Goal: Transaction & Acquisition: Purchase product/service

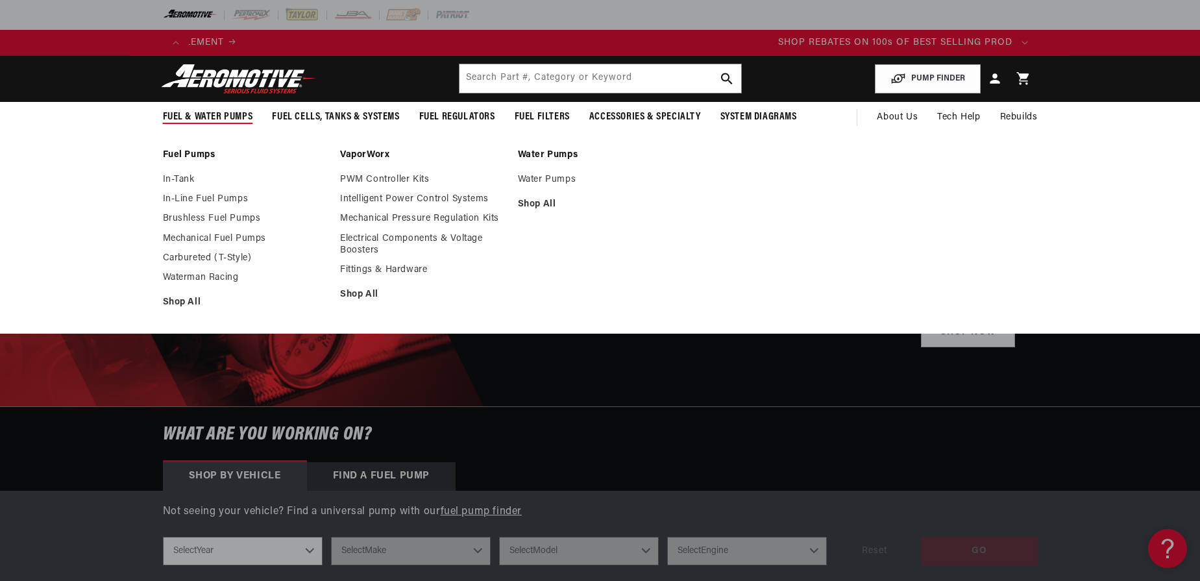
scroll to position [0, 1645]
click at [175, 177] on link "In-Tank" at bounding box center [245, 180] width 165 height 12
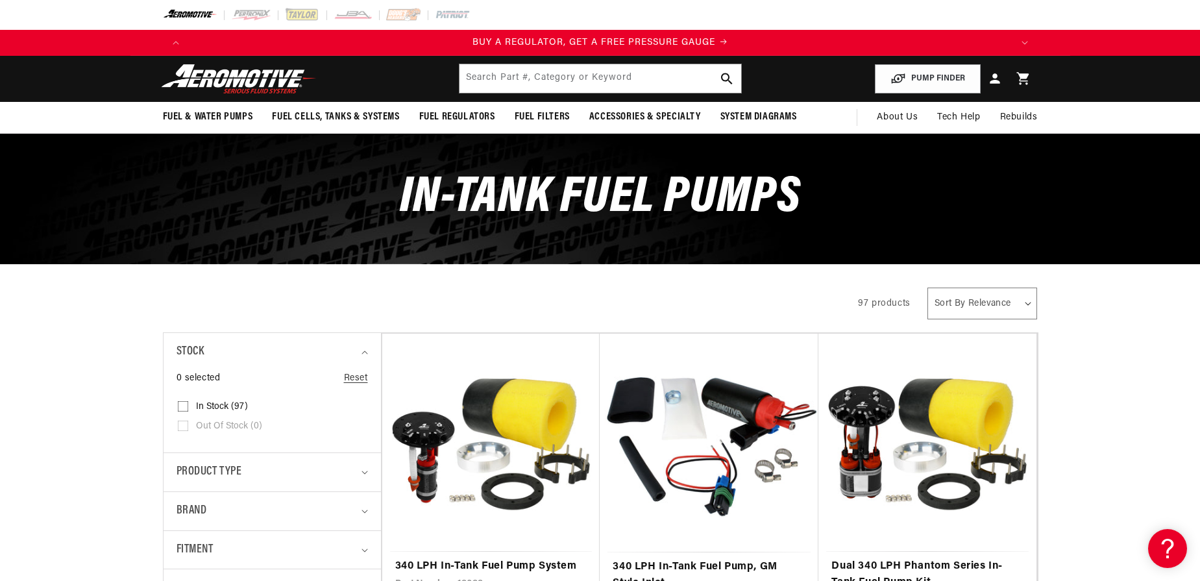
scroll to position [156, 0]
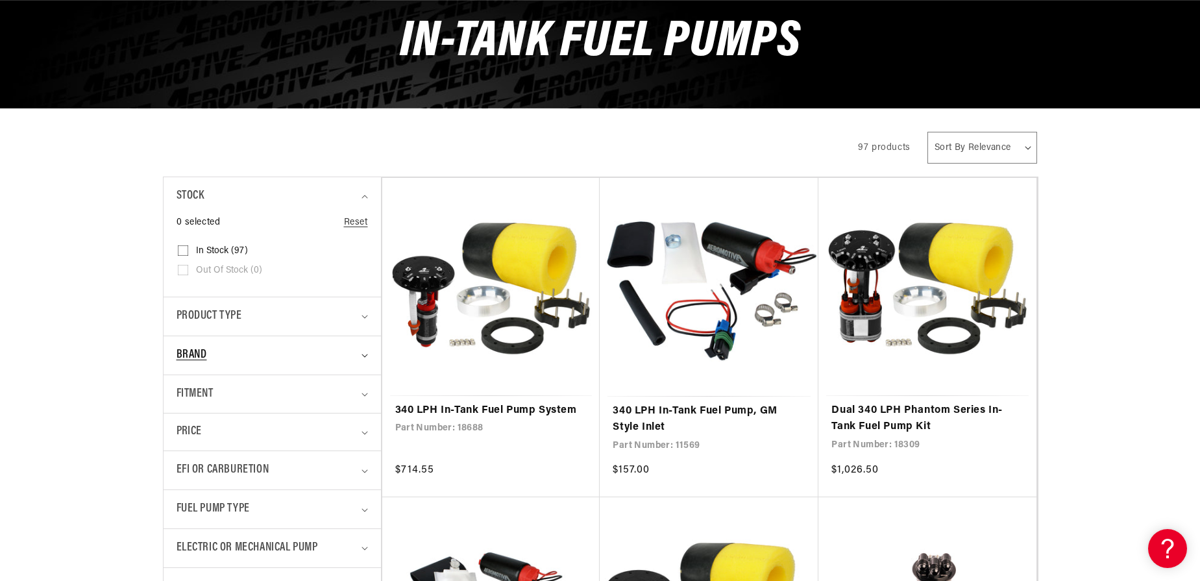
click at [367, 355] on icon "Brand (0 selected)" at bounding box center [364, 356] width 6 height 4
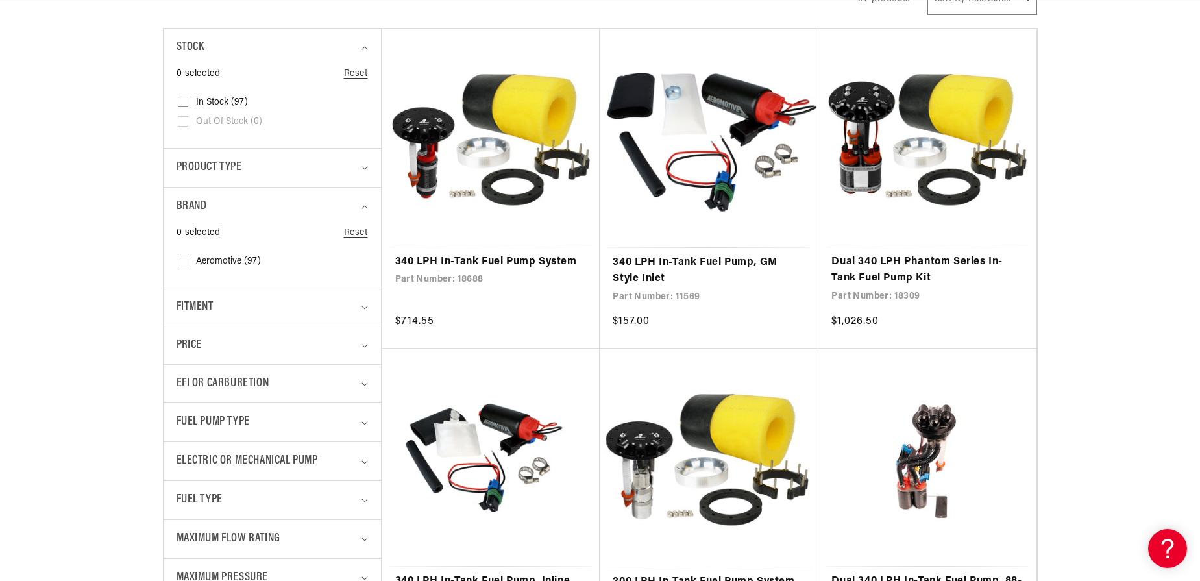
scroll to position [311, 0]
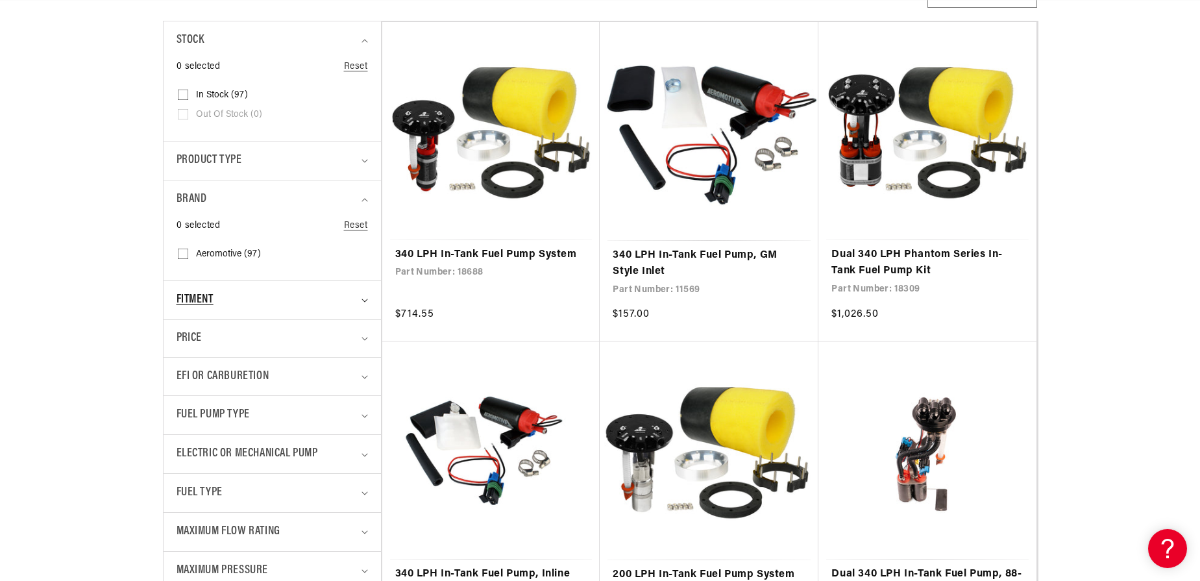
click at [367, 304] on summary "Fitment" at bounding box center [271, 300] width 191 height 38
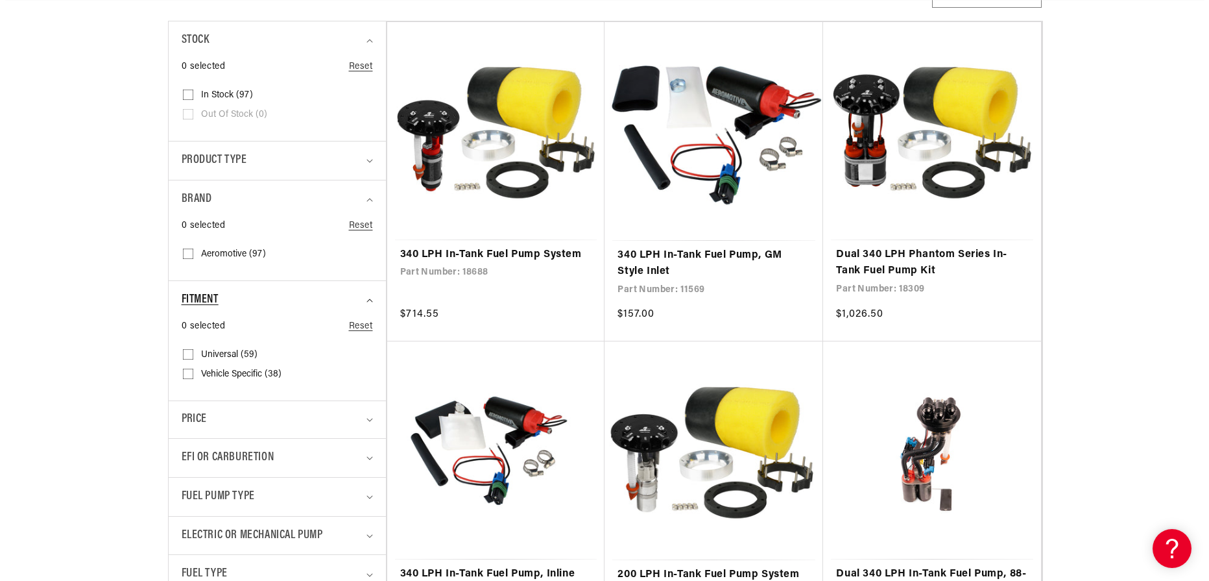
scroll to position [0, 1645]
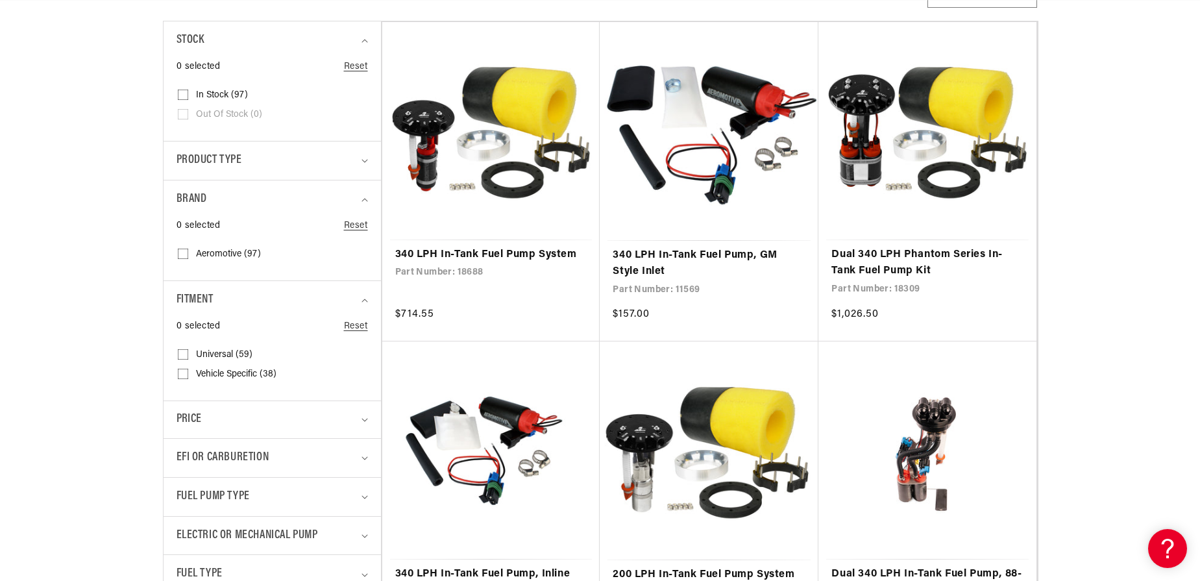
click at [256, 375] on span "Vehicle Specific (38)" at bounding box center [236, 375] width 80 height 12
click at [188, 375] on input "Vehicle Specific (38) Vehicle Specific (38 products)" at bounding box center [183, 376] width 10 height 10
checkbox input "true"
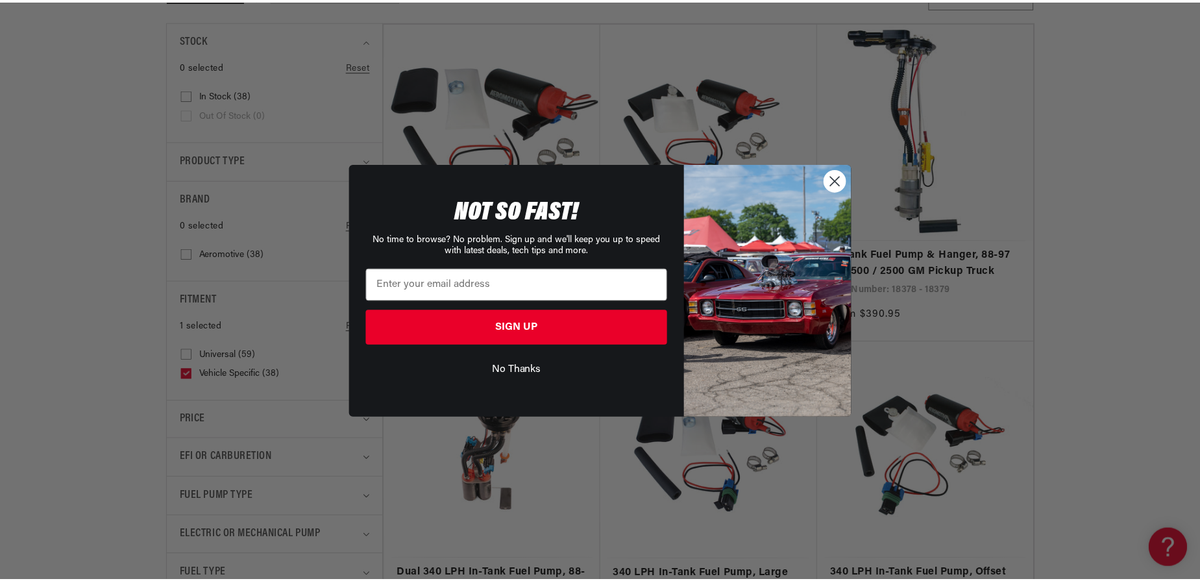
scroll to position [0, 2468]
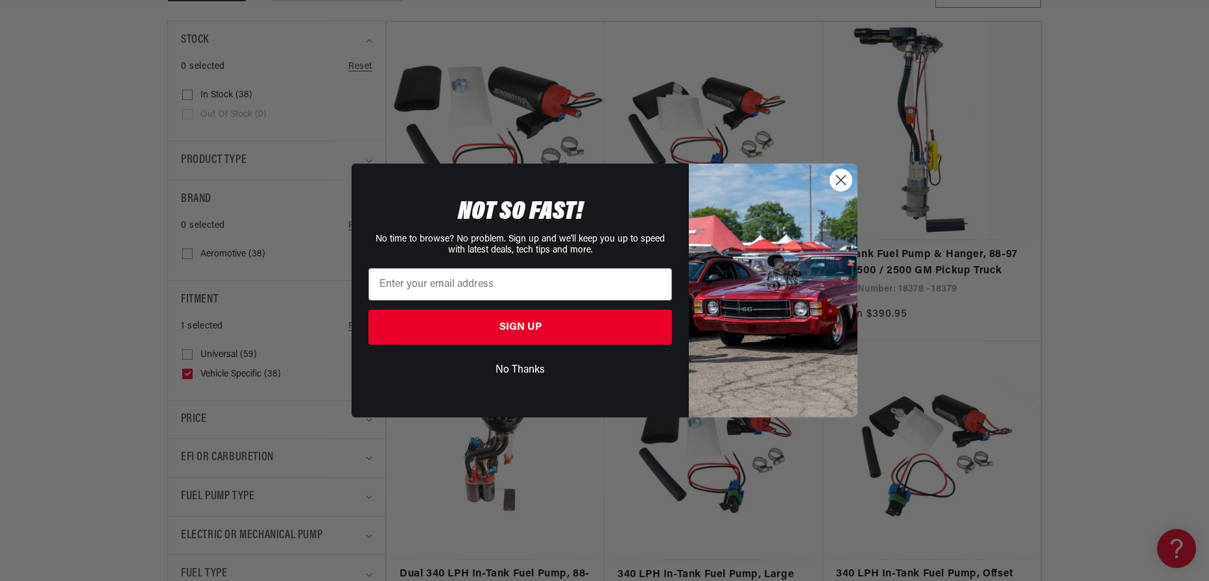
click at [520, 371] on button "No Thanks" at bounding box center [521, 370] width 304 height 25
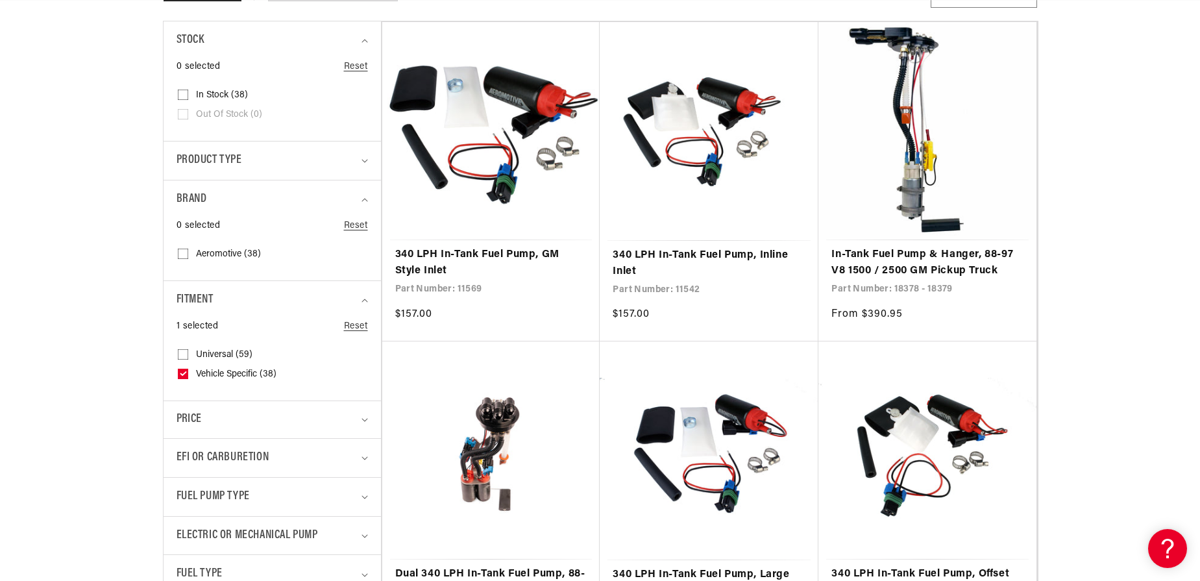
click at [369, 456] on details "EFI or Carburetion 0 selected Reset EFI or Carburetion Carburetion (10) Carbure…" at bounding box center [272, 457] width 217 height 39
click at [363, 458] on icon "EFI or Carburetion (0 selected)" at bounding box center [364, 458] width 6 height 3
click at [192, 527] on label "EFI (34) EFI (34 products)" at bounding box center [268, 531] width 181 height 19
click at [188, 529] on input "EFI (34) EFI (34 products)" at bounding box center [183, 534] width 10 height 10
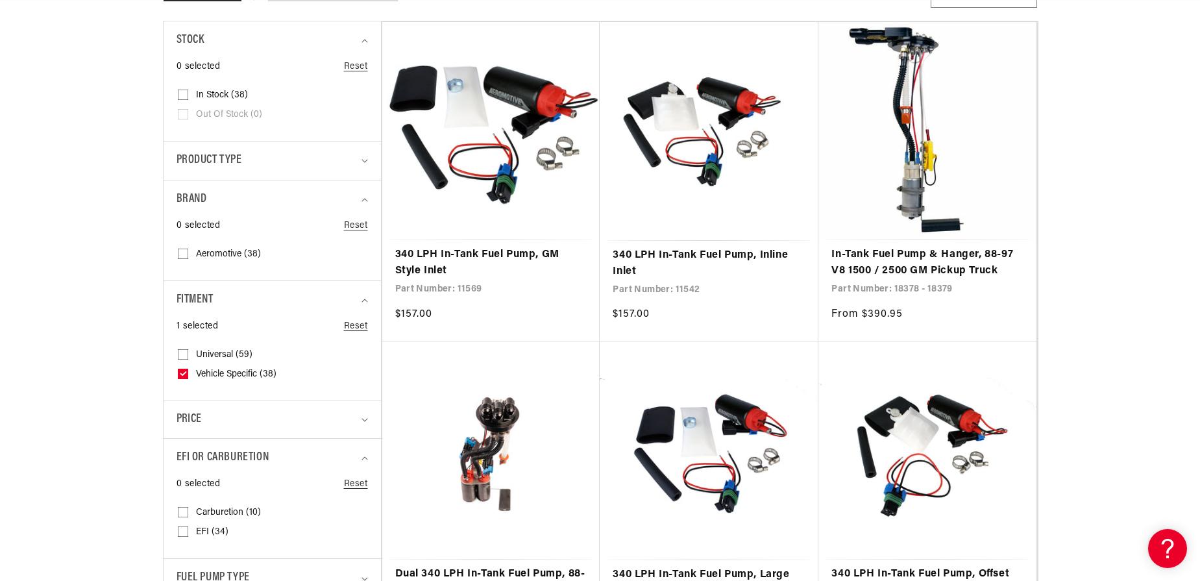
checkbox input "true"
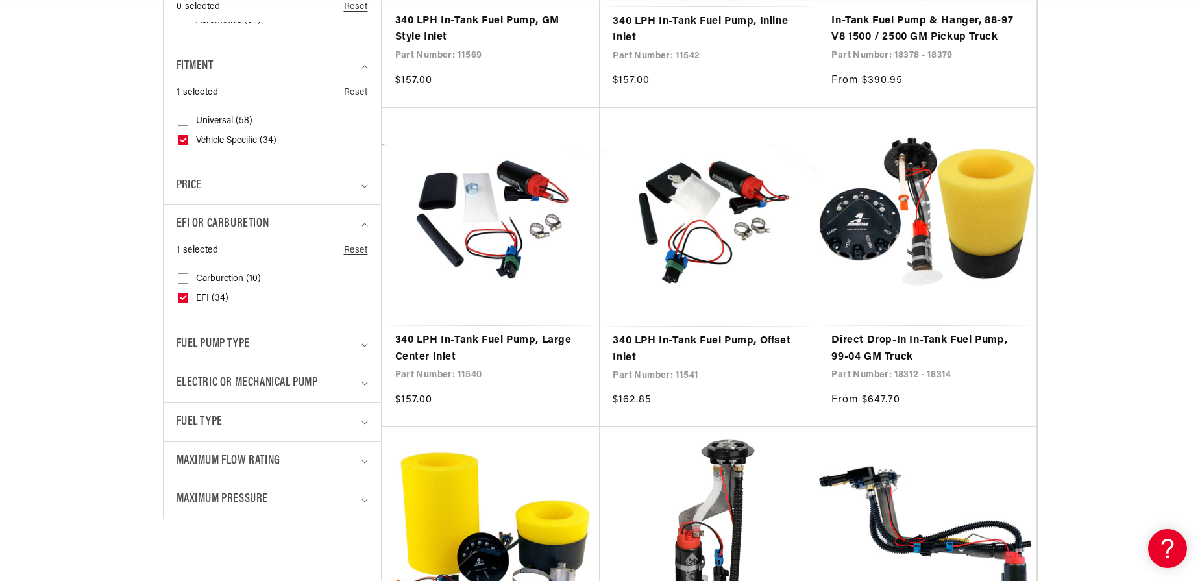
scroll to position [0, 823]
click at [358, 380] on summary "Electric or Mechanical Pump" at bounding box center [271, 383] width 191 height 38
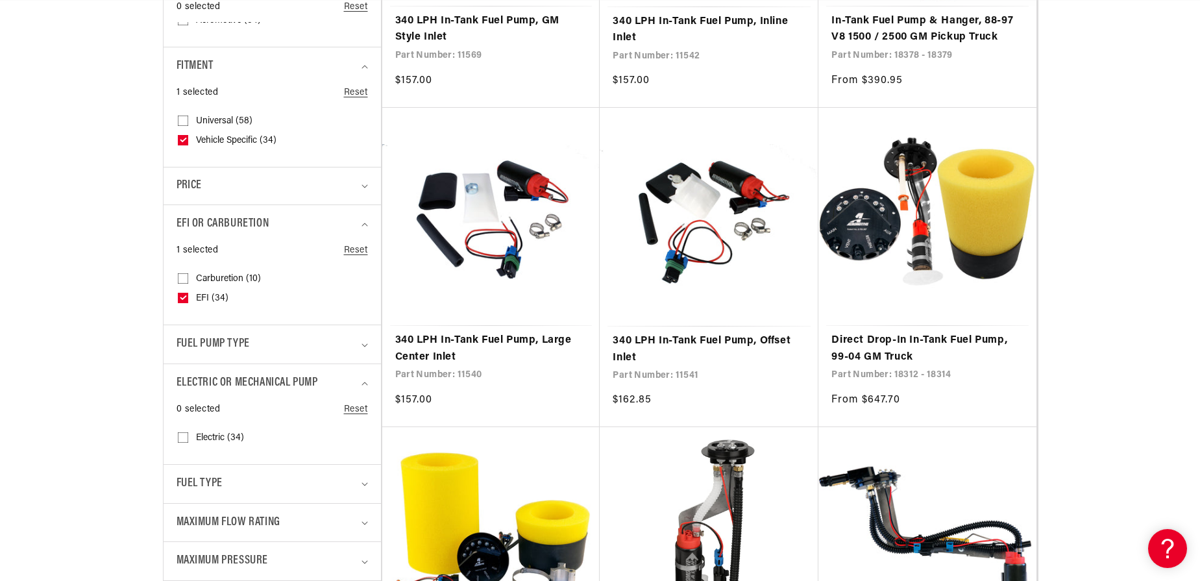
click at [184, 438] on input "Electric (34) Electric (34 products)" at bounding box center [183, 440] width 10 height 10
checkbox input "true"
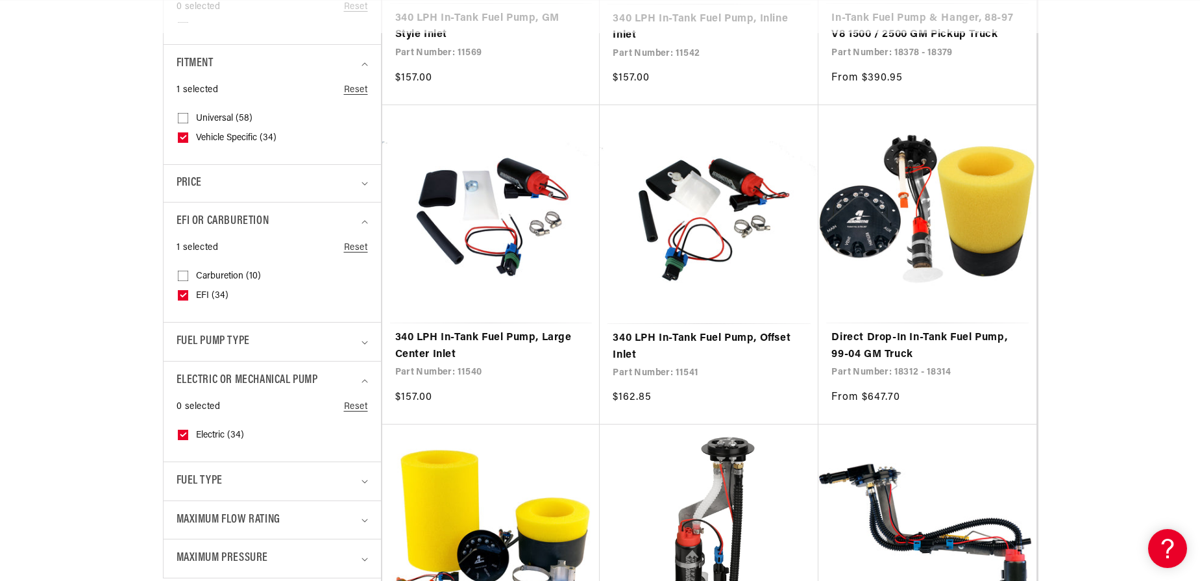
scroll to position [0, 1645]
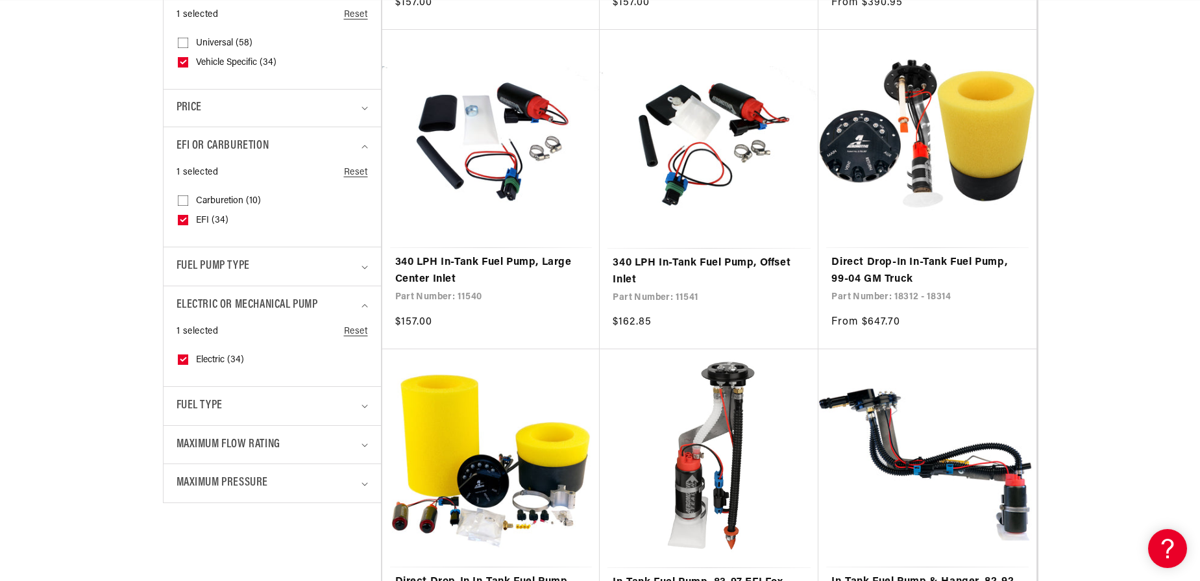
click at [369, 402] on details "Fuel Type 0 selected Reset Fuel Type E85 (7) E85 (7 products) Gas (7) Gas (7 pr…" at bounding box center [272, 405] width 217 height 39
click at [362, 406] on icon "Fuel Type (0 selected)" at bounding box center [364, 406] width 6 height 3
click at [184, 478] on input "Gas (7) Gas (7 products)" at bounding box center [183, 482] width 10 height 10
checkbox input "true"
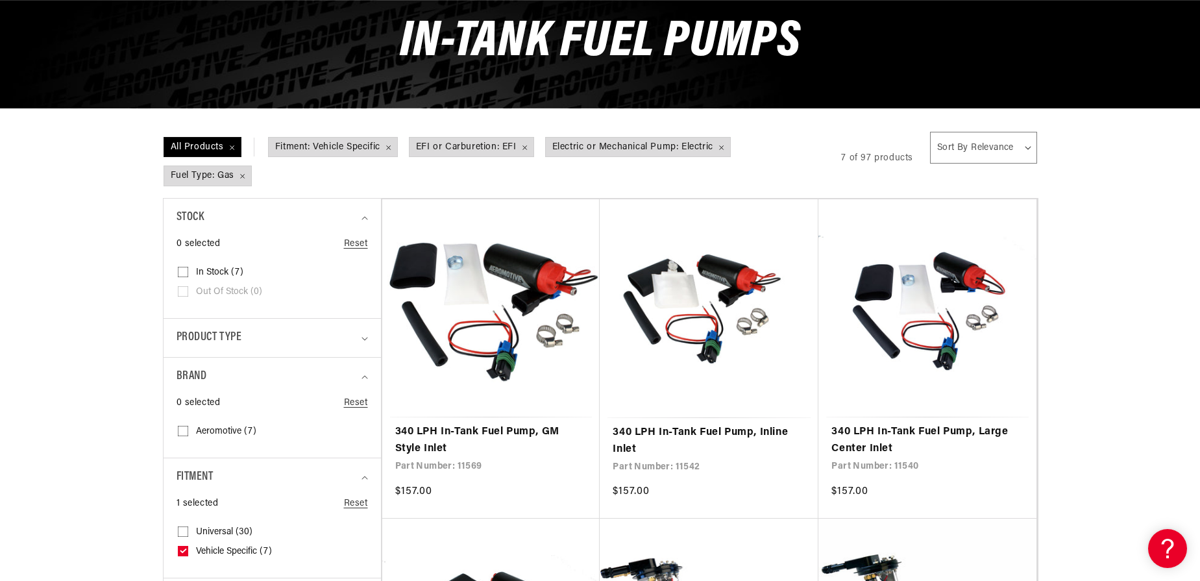
scroll to position [0, 823]
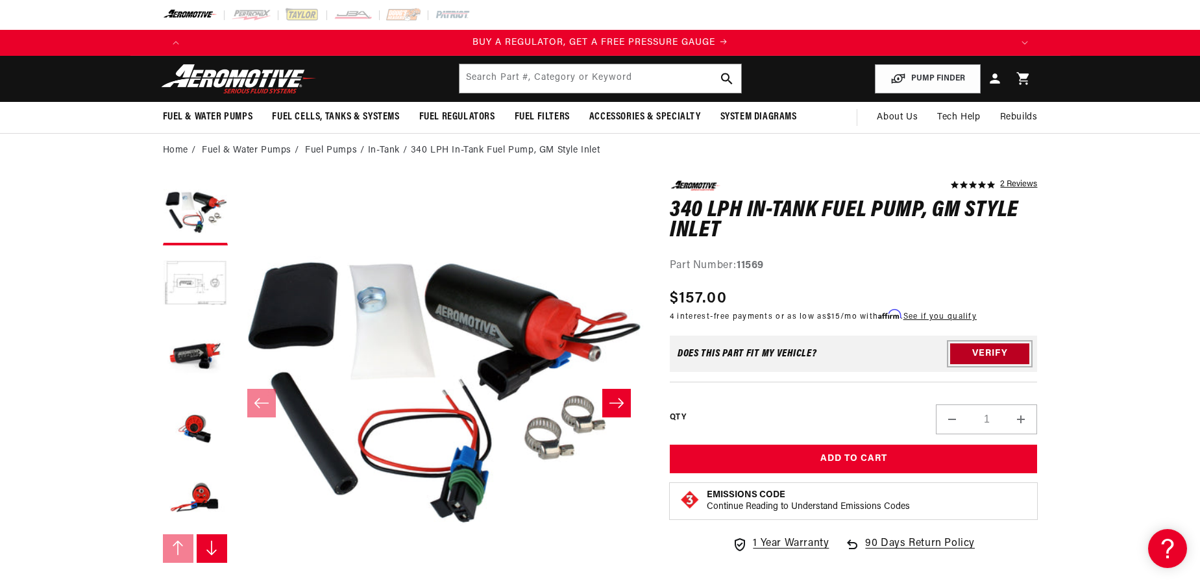
click at [999, 352] on button "Verify" at bounding box center [989, 353] width 79 height 21
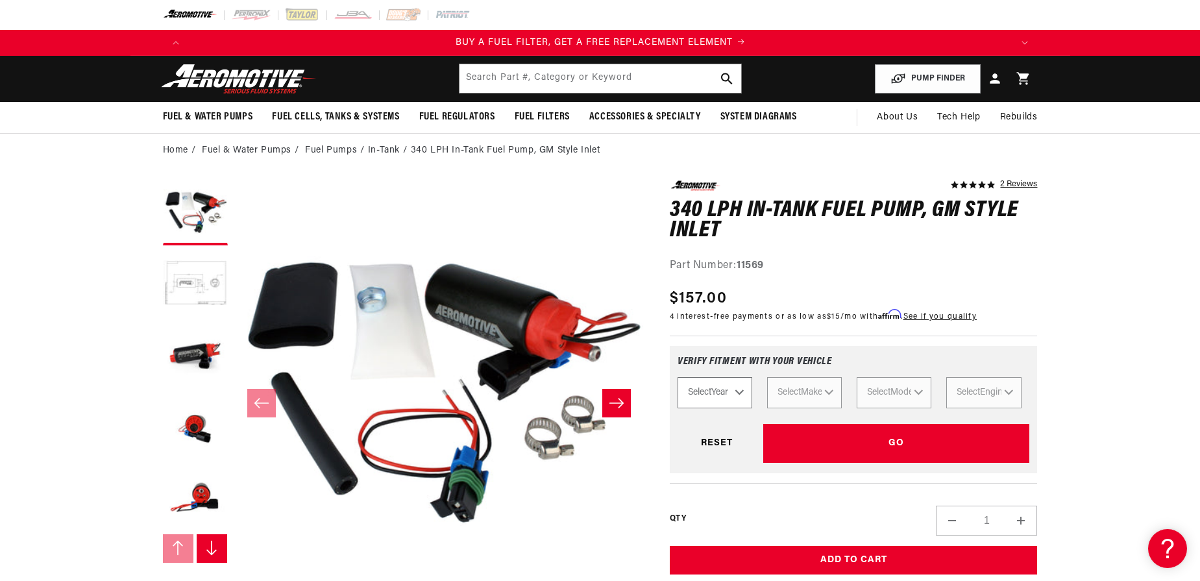
scroll to position [0, 823]
select select "1994"
click at [677, 377] on select "Select Year 2023 2022 2021 2020 2019 2018 2017 2016 2015 2014 2013 2012 2011 20…" at bounding box center [714, 392] width 75 height 31
select select "1994"
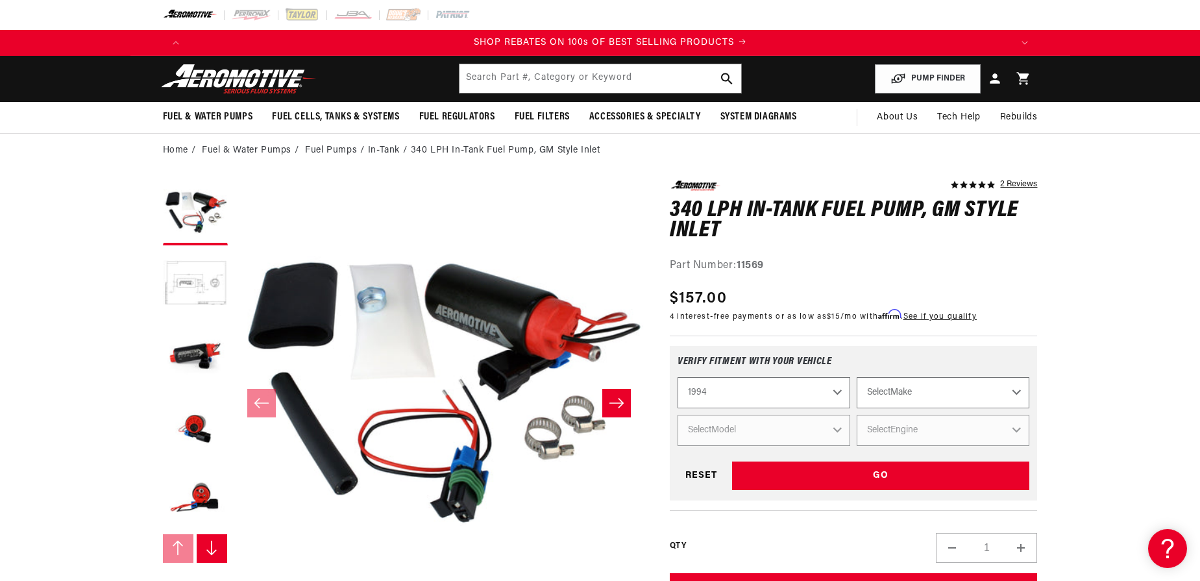
scroll to position [0, 1645]
select select "GMC"
click at [856, 377] on select "Select Make Acura Chevrolet Dodge Eagle Ford GMC Honda Jeep Lexus Mazda Mitsubi…" at bounding box center [942, 392] width 173 height 31
select select "GMC"
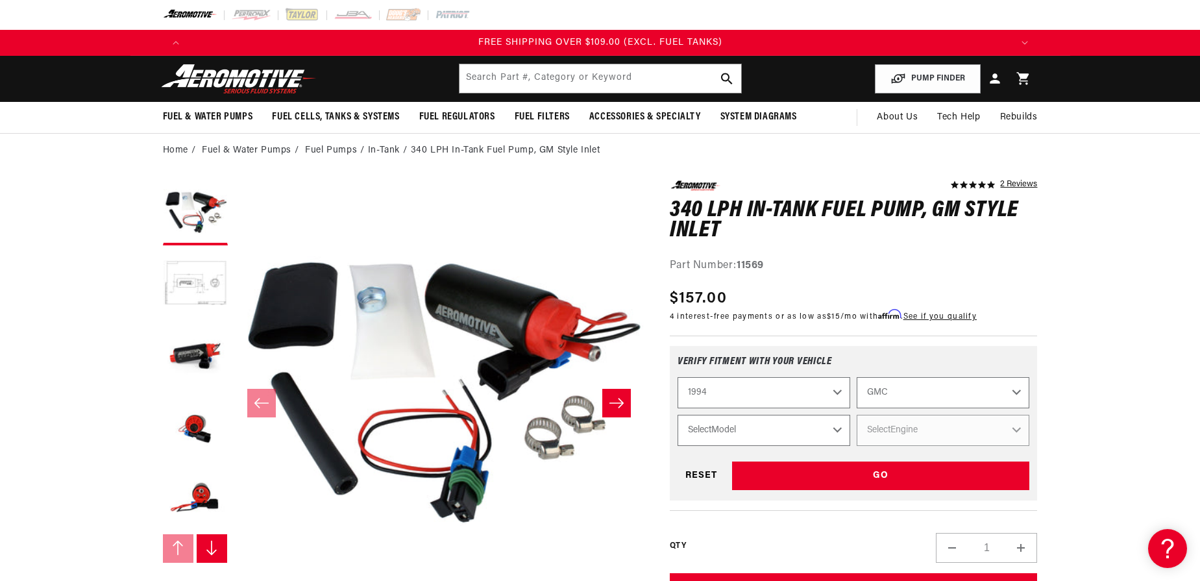
select select "K1500"
click at [677, 415] on select "Select Model C1500 C2500 K1500 K2500" at bounding box center [763, 430] width 173 height 31
select select "K1500"
select select "5.7L"
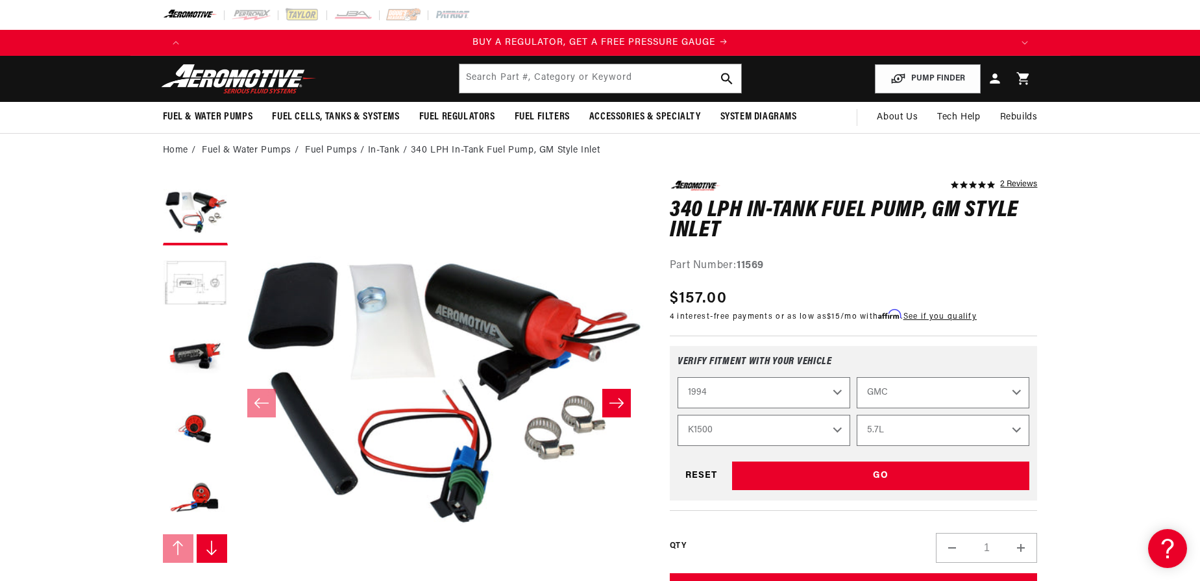
click at [856, 415] on select "Select Engine 4.3L 5.0L 5.7L" at bounding box center [942, 430] width 173 height 31
select select "Engine"
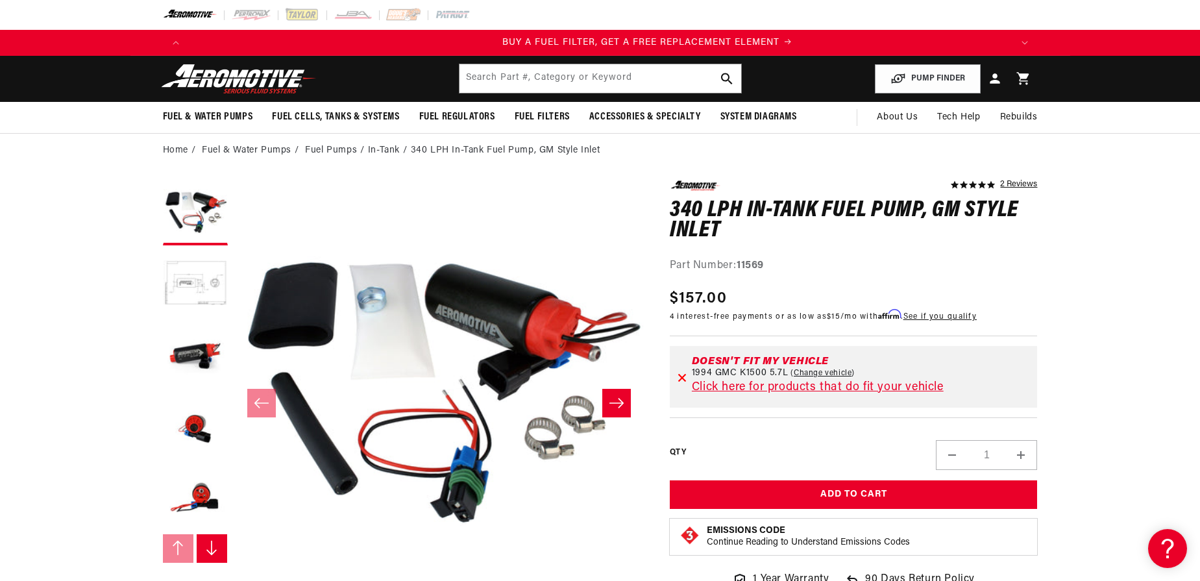
scroll to position [0, 823]
click at [831, 386] on link "Click here for products that do fit your vehicle" at bounding box center [818, 388] width 252 height 12
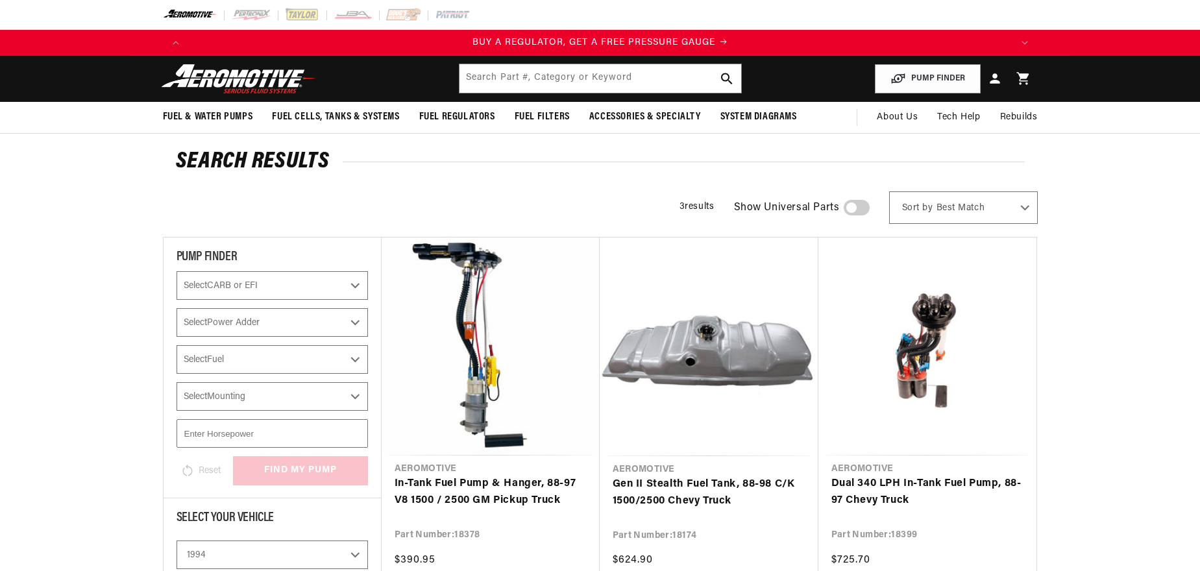
select select "1994"
select select "GMC"
select select "K1500"
select select "5.7L"
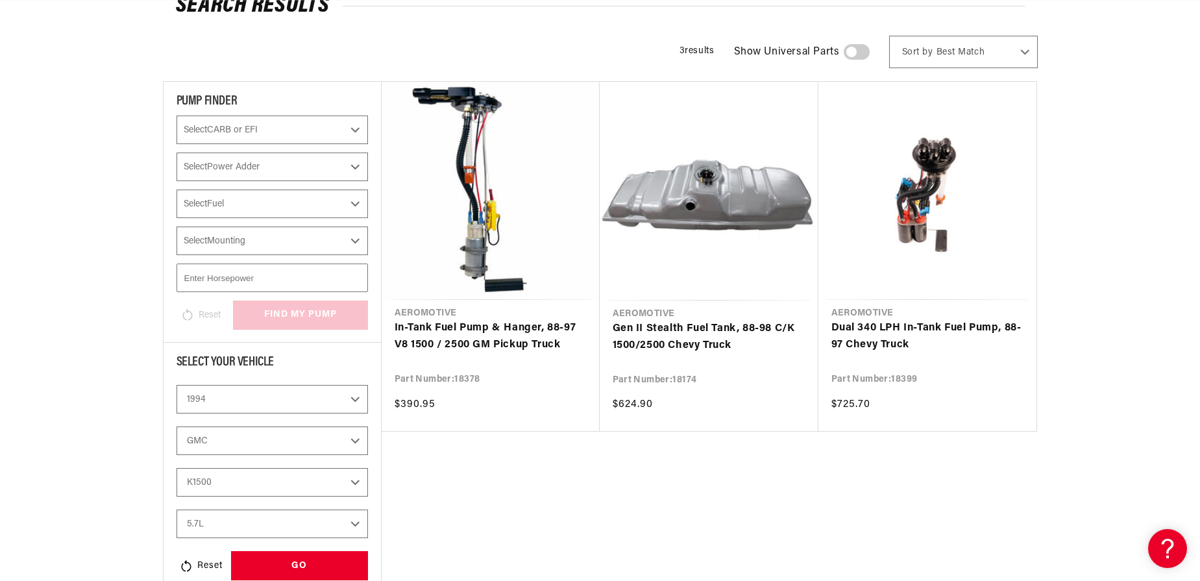
scroll to position [234, 0]
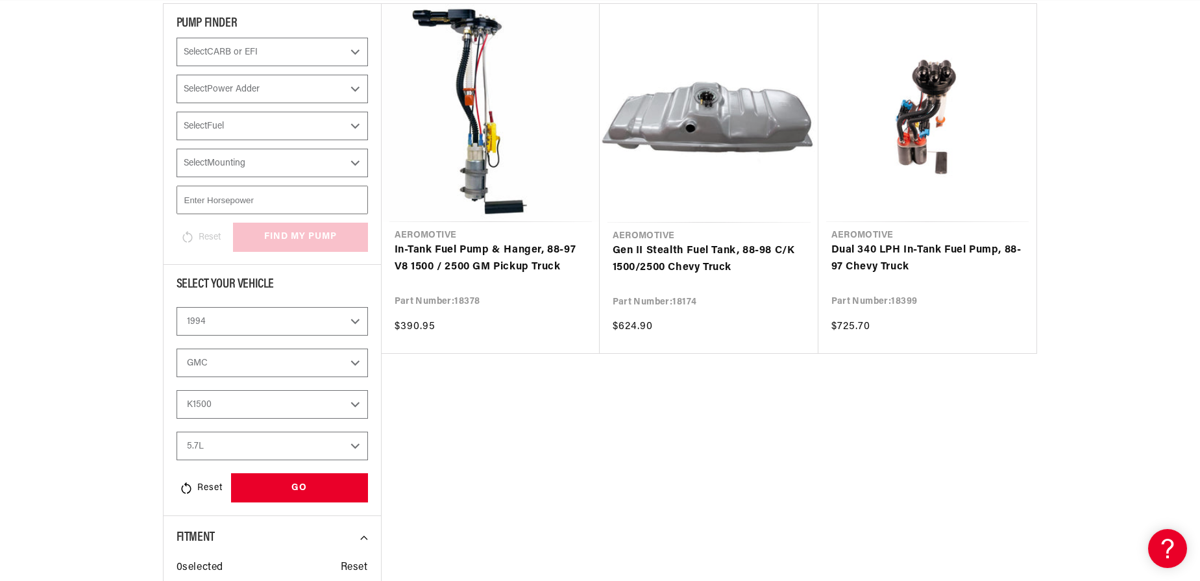
drag, startPoint x: 358, startPoint y: 406, endPoint x: 119, endPoint y: 389, distance: 240.0
click at [176, 348] on select "Acura Chevrolet Dodge Eagle Ford GMC Honda Jeep Lexus Mazda Mitsubishi Nissan P…" at bounding box center [271, 362] width 191 height 29
select select "Chevrolet"
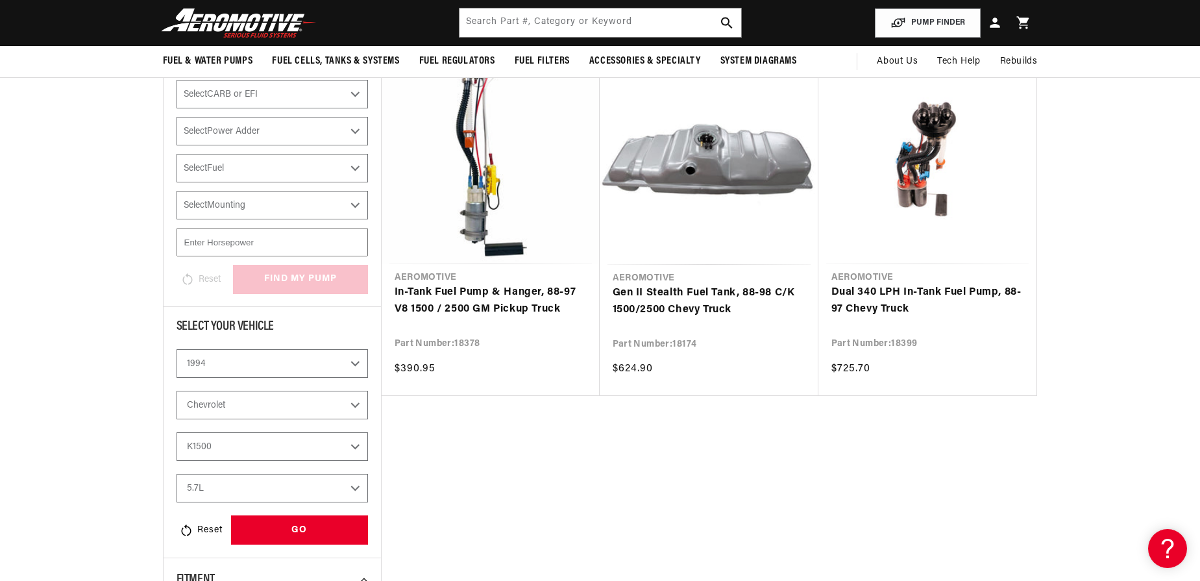
click at [176, 432] on select "C1500 C2500 Camaro Corvette K1500 K2500 S10 S10 Blazer" at bounding box center [271, 446] width 191 height 29
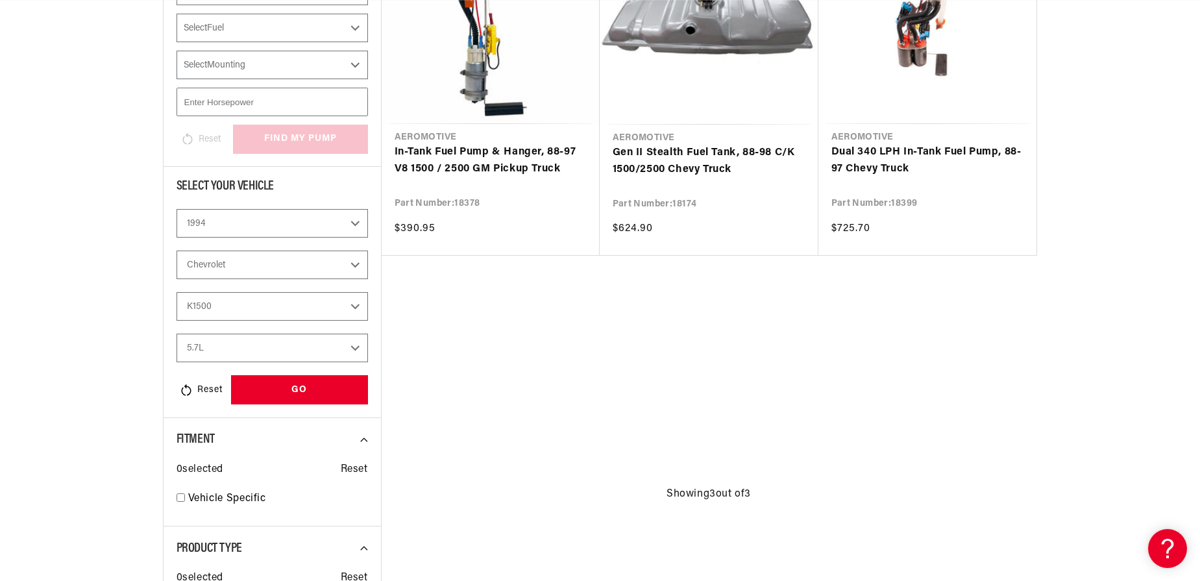
scroll to position [347, 0]
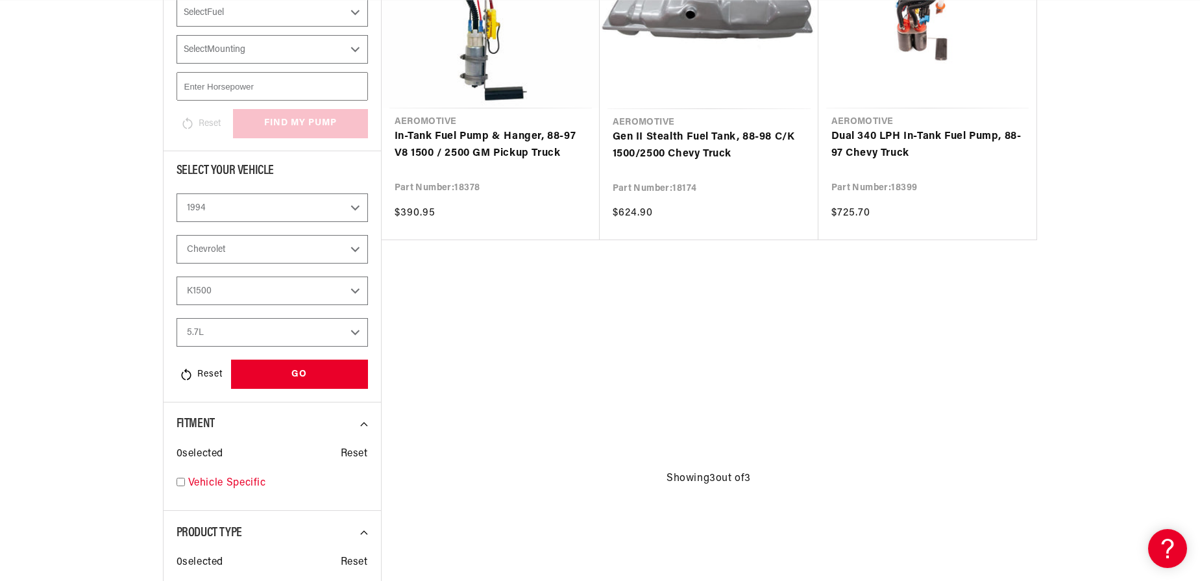
click at [185, 480] on div "Vehicle Specific 3" at bounding box center [271, 486] width 191 height 22
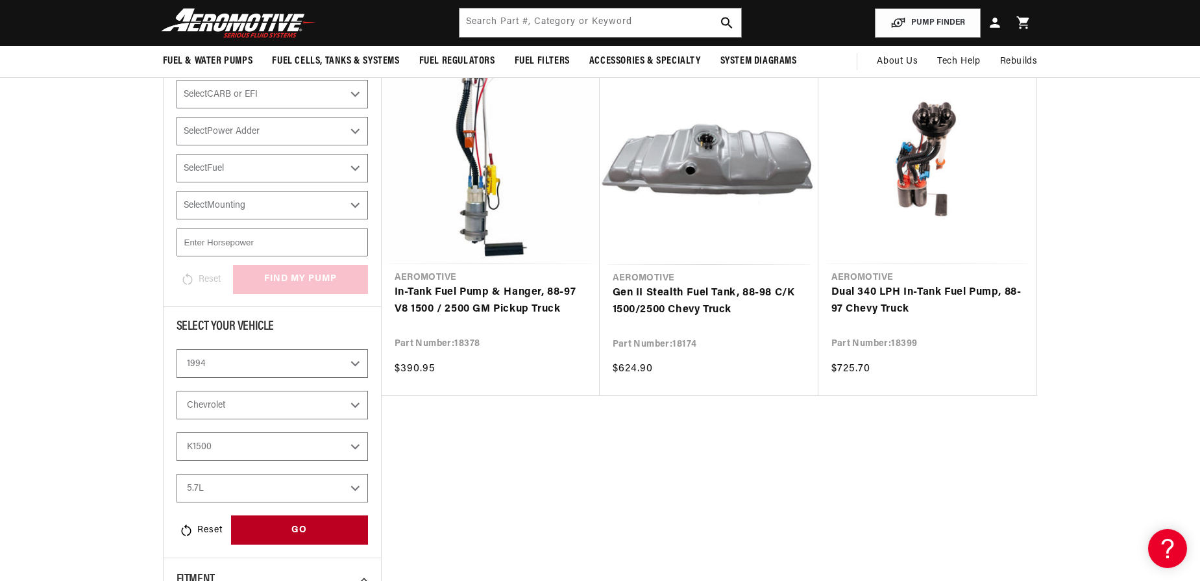
scroll to position [0, 1645]
click at [307, 527] on div "GO" at bounding box center [299, 529] width 137 height 29
